Goal: Check status: Check status

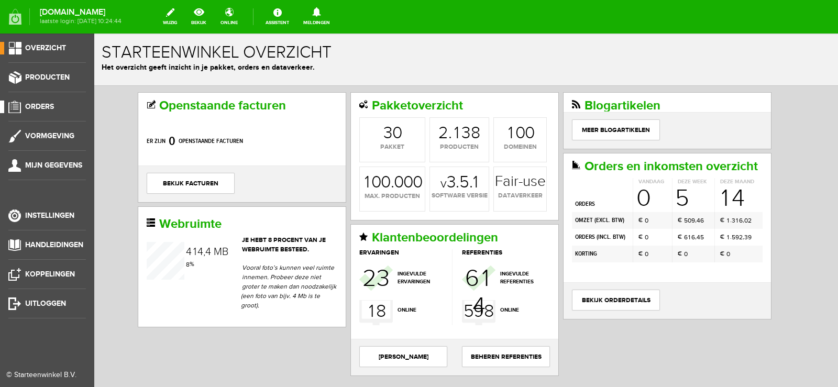
click at [43, 107] on span "Orders" at bounding box center [39, 106] width 29 height 9
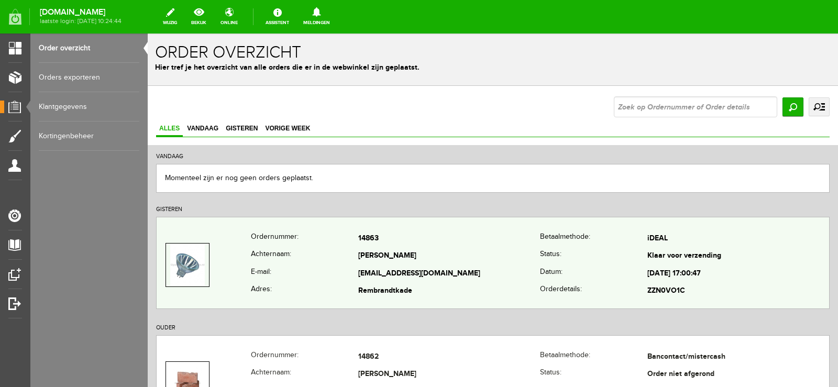
click at [497, 263] on td "[PERSON_NAME]" at bounding box center [449, 257] width 182 height 18
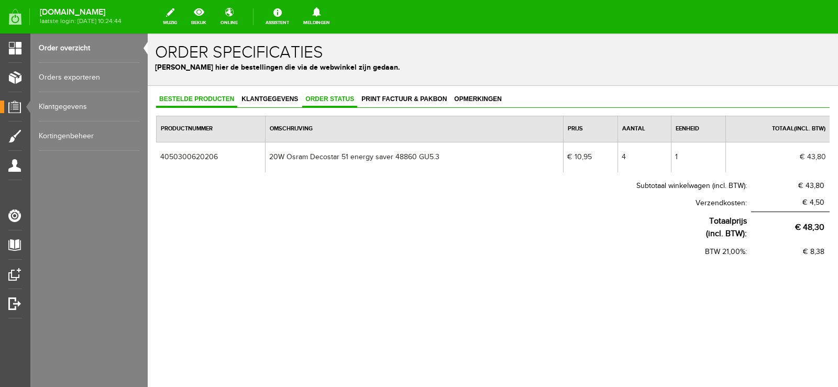
click at [334, 98] on span "Order status" at bounding box center [329, 98] width 55 height 7
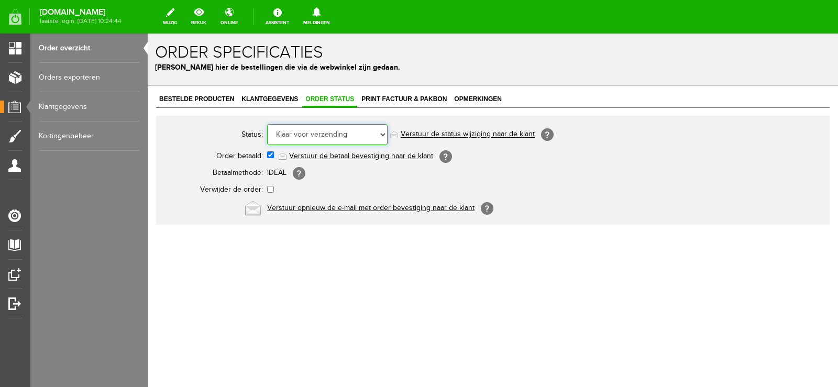
click at [383, 134] on select "Order niet afgerond Nieuw Order in behandeling Wacht op leverancier Wacht op be…" at bounding box center [327, 134] width 120 height 21
select select "5"
click at [267, 124] on select "Order niet afgerond Nieuw Order in behandeling Wacht op leverancier Wacht op be…" at bounding box center [327, 134] width 120 height 21
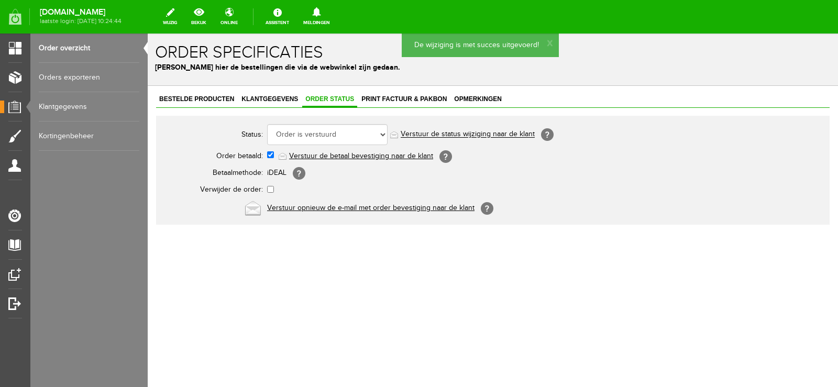
click at [492, 134] on link "Verstuur de status wijziging naar de klant" at bounding box center [468, 134] width 134 height 8
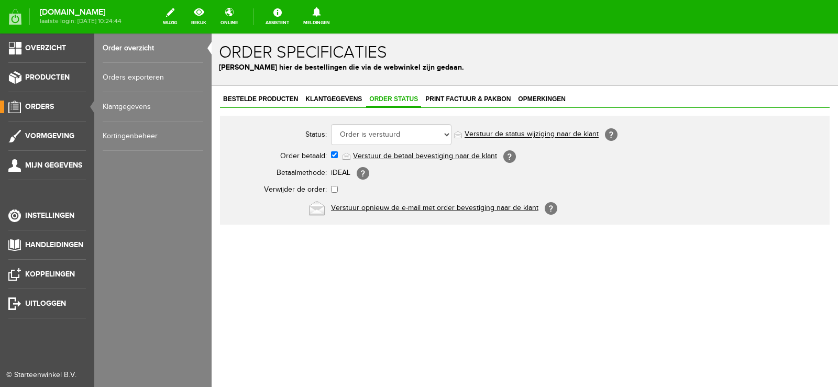
click at [45, 104] on span "Orders" at bounding box center [39, 106] width 29 height 9
